Goal: Task Accomplishment & Management: Complete application form

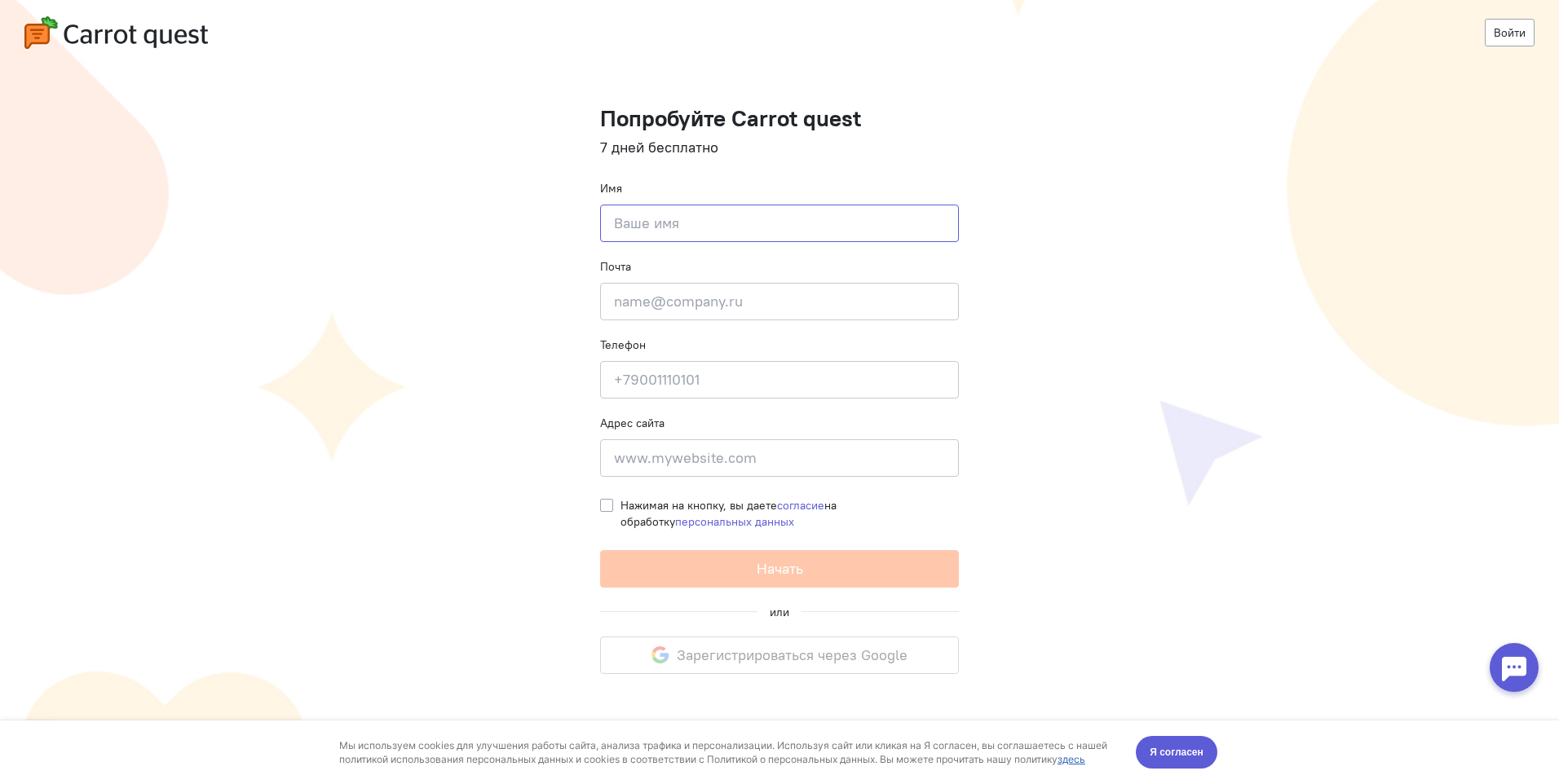
click at [658, 230] on input at bounding box center [780, 223] width 359 height 37
type input "[PERSON_NAME]"
type input "[EMAIL_ADDRESS][DOMAIN_NAME]"
type input "[PHONE_NUMBER]"
click at [620, 504] on label "Нажимая на кнопку, вы даете согласие на обработку персональных данных" at bounding box center [789, 513] width 339 height 32
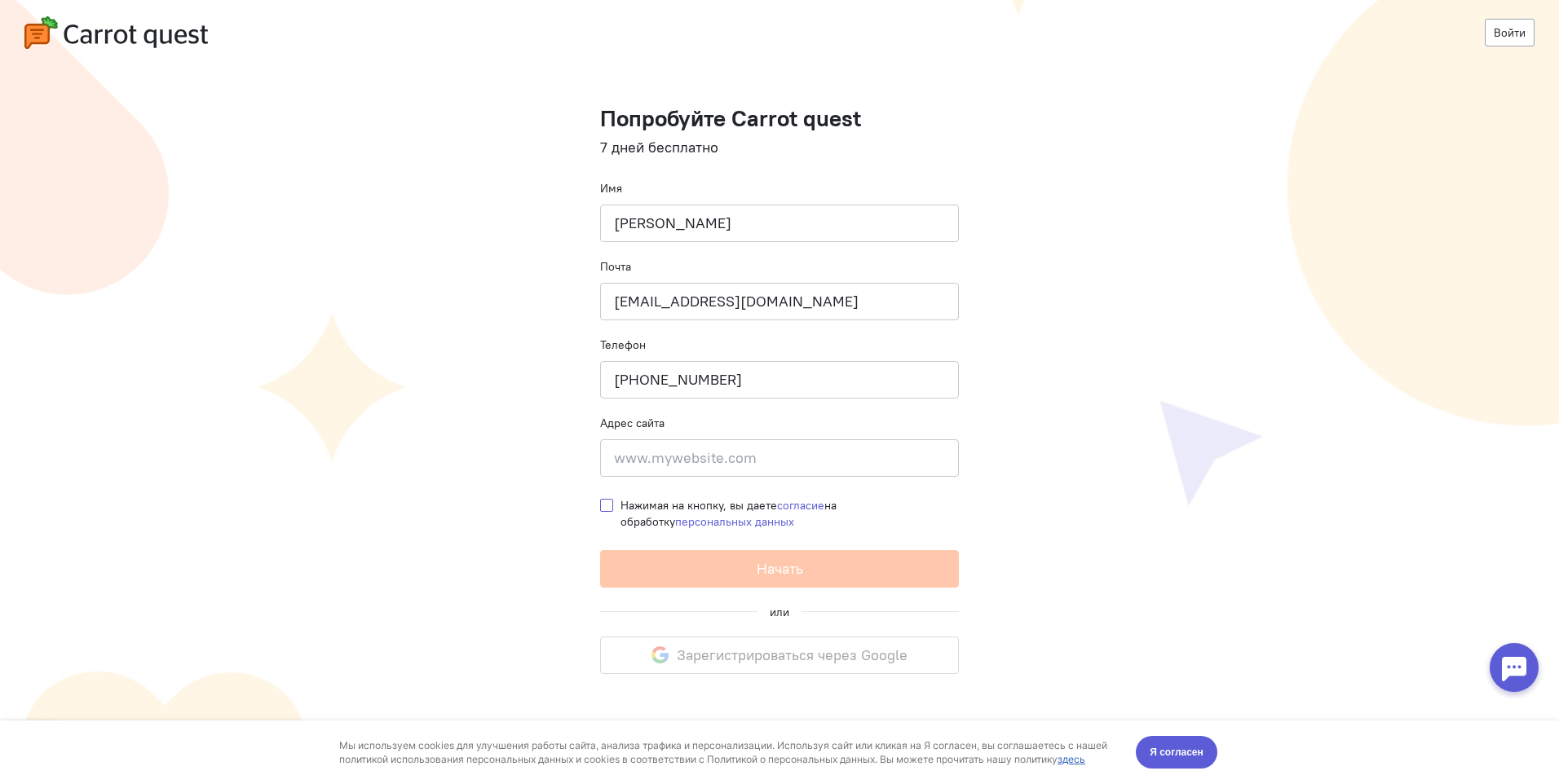
click at [609, 504] on input "Нажимая на кнопку, вы даете согласие на обработку персональных данных" at bounding box center [606, 504] width 13 height 15
checkbox input "true"
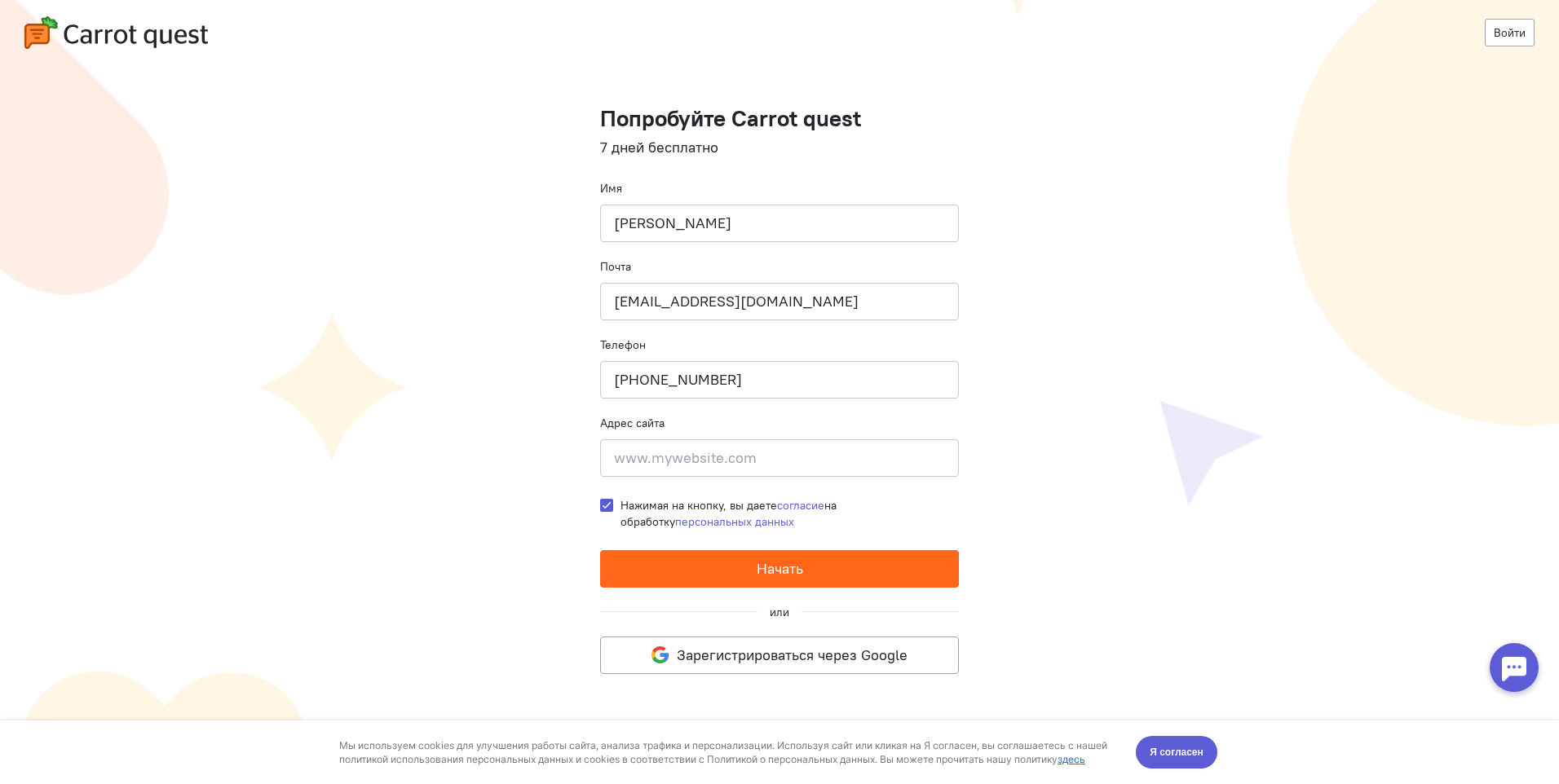
click at [745, 573] on button "Начать" at bounding box center [780, 568] width 359 height 37
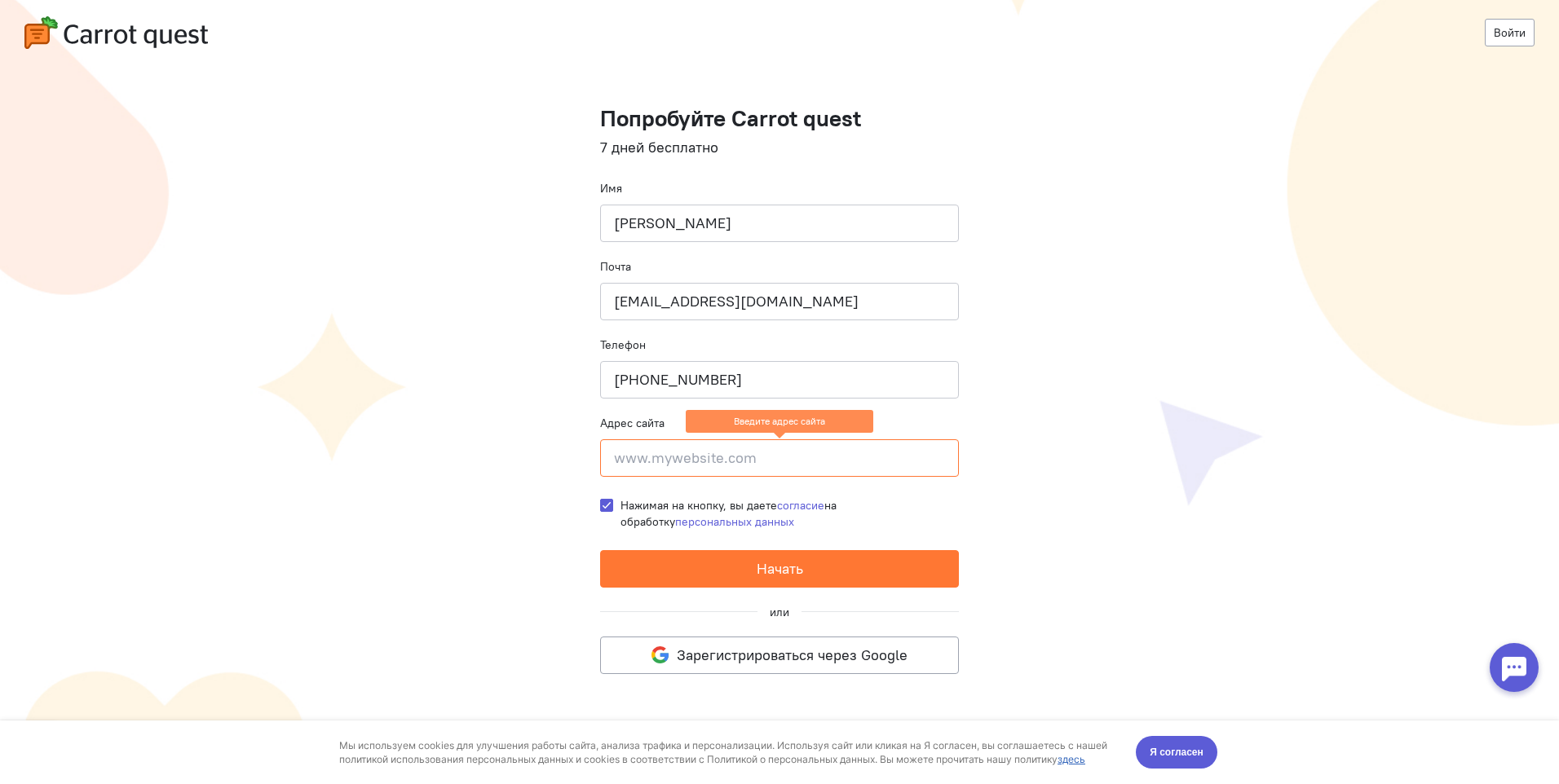
click at [745, 460] on input at bounding box center [780, 458] width 359 height 37
click at [775, 456] on input at bounding box center [780, 458] width 359 height 37
click at [458, 310] on cq-registration "Войти Попробуйте Carrot quest 7 дней бесплатно Имя [PERSON_NAME] Почта [EMAIL_A…" at bounding box center [780, 392] width 1559 height 784
click at [643, 462] on input at bounding box center [780, 458] width 359 height 37
paste input "[DOMAIN_NAME]"
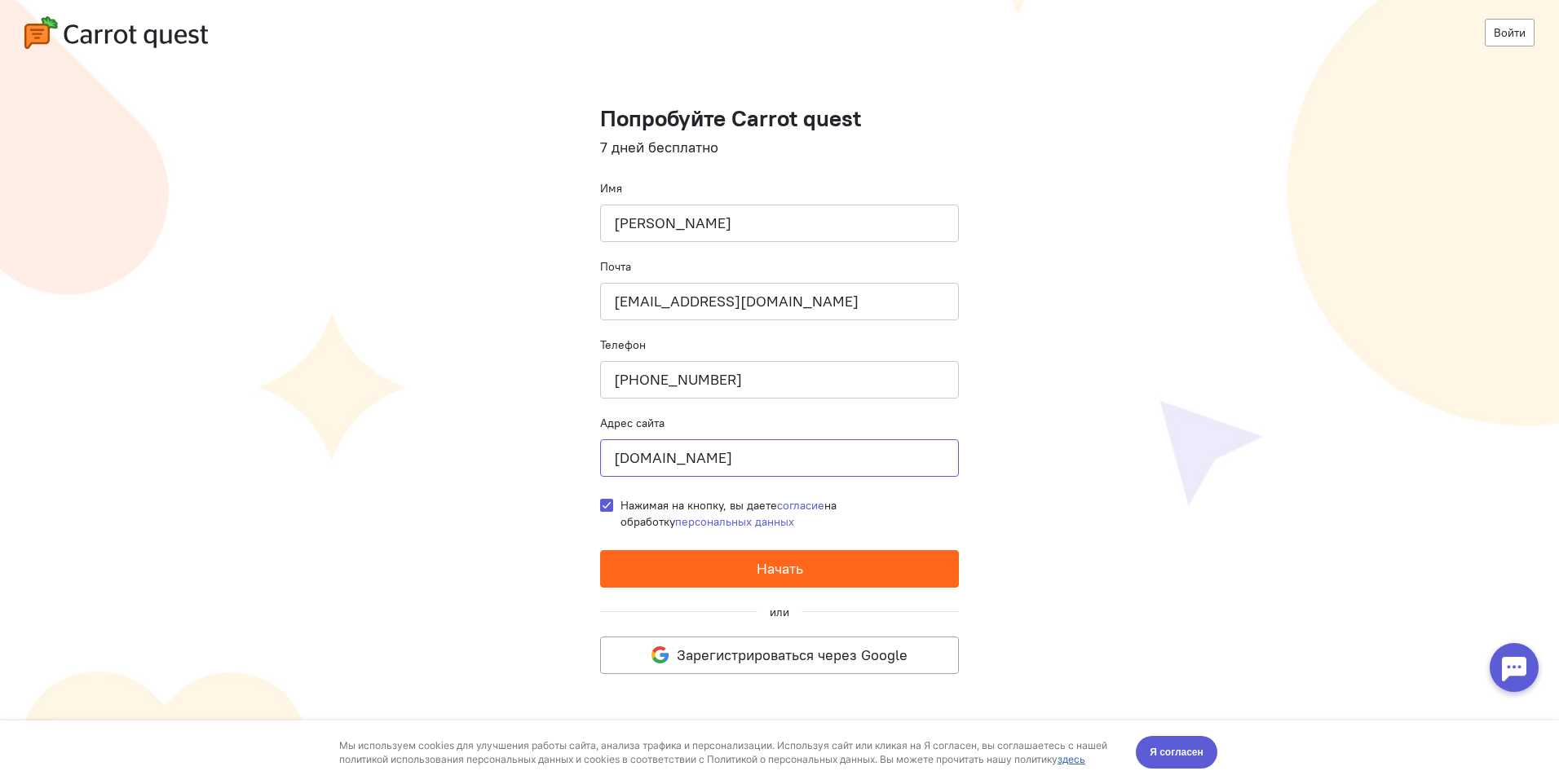
type input "[DOMAIN_NAME]"
click at [762, 573] on span "Начать" at bounding box center [780, 568] width 47 height 19
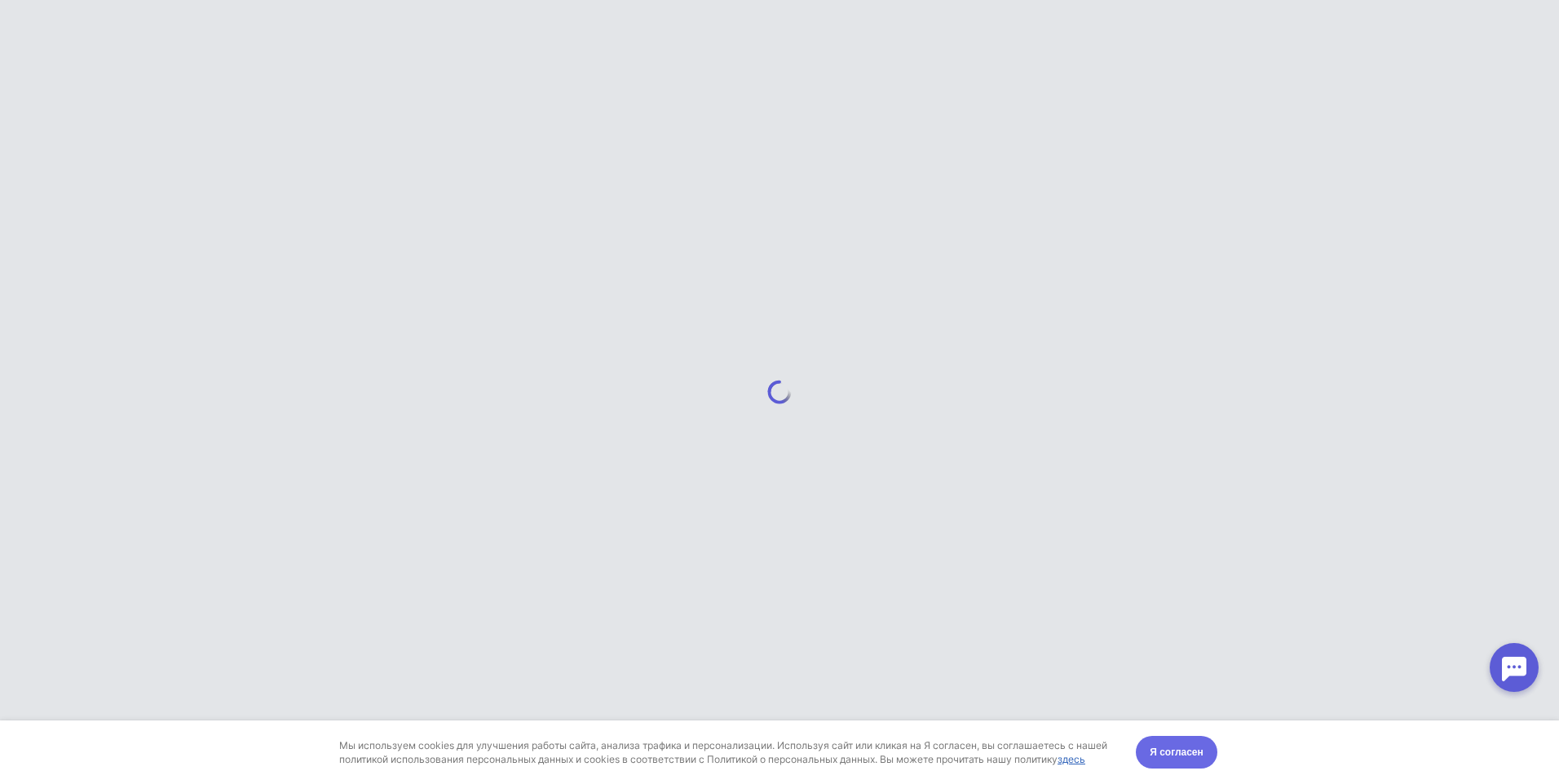
click at [1175, 753] on span "Я согласен" at bounding box center [1176, 752] width 54 height 17
